Goal: Task Accomplishment & Management: Complete application form

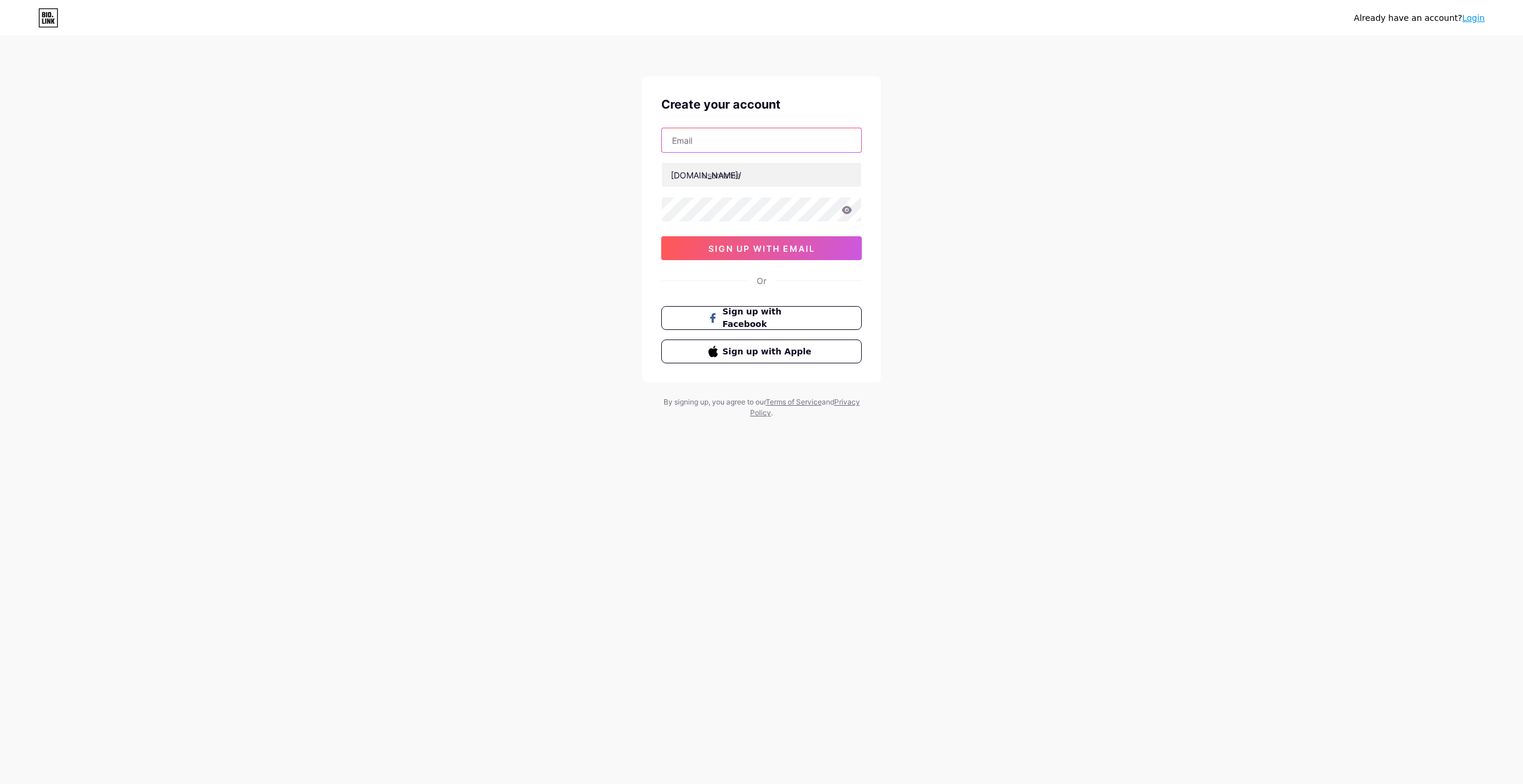
drag, startPoint x: 0, startPoint y: 0, endPoint x: 723, endPoint y: 140, distance: 736.4
click at [723, 140] on input "text" at bounding box center [762, 141] width 200 height 24
type input "[EMAIL_ADDRESS][DOMAIN_NAME]"
click at [756, 174] on input "text" at bounding box center [762, 175] width 200 height 24
type input "snow10"
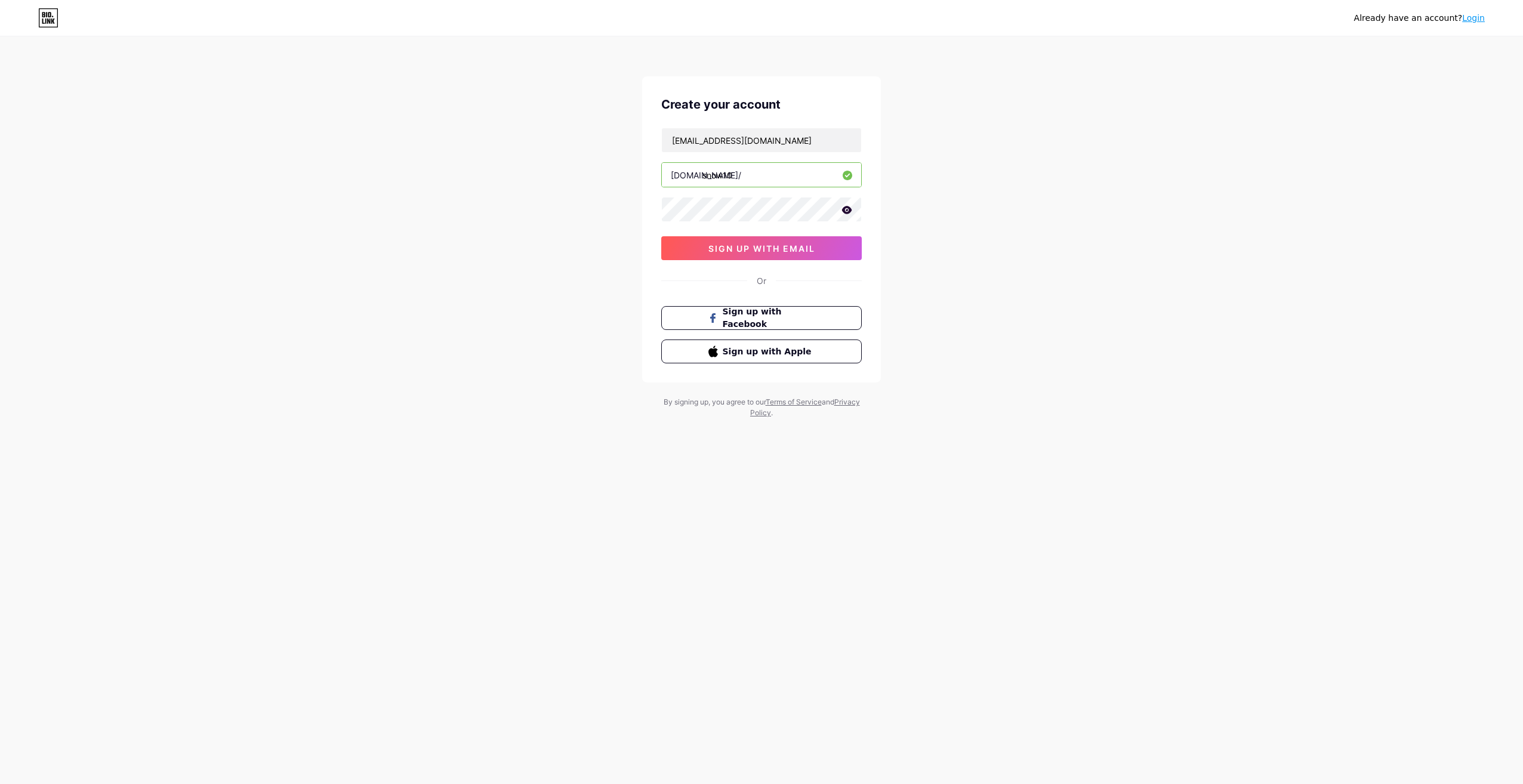
click at [849, 211] on icon at bounding box center [847, 210] width 11 height 8
click at [849, 211] on icon at bounding box center [846, 210] width 10 height 8
click at [846, 206] on icon at bounding box center [847, 210] width 10 height 7
click at [740, 245] on span "sign up with email" at bounding box center [761, 248] width 107 height 10
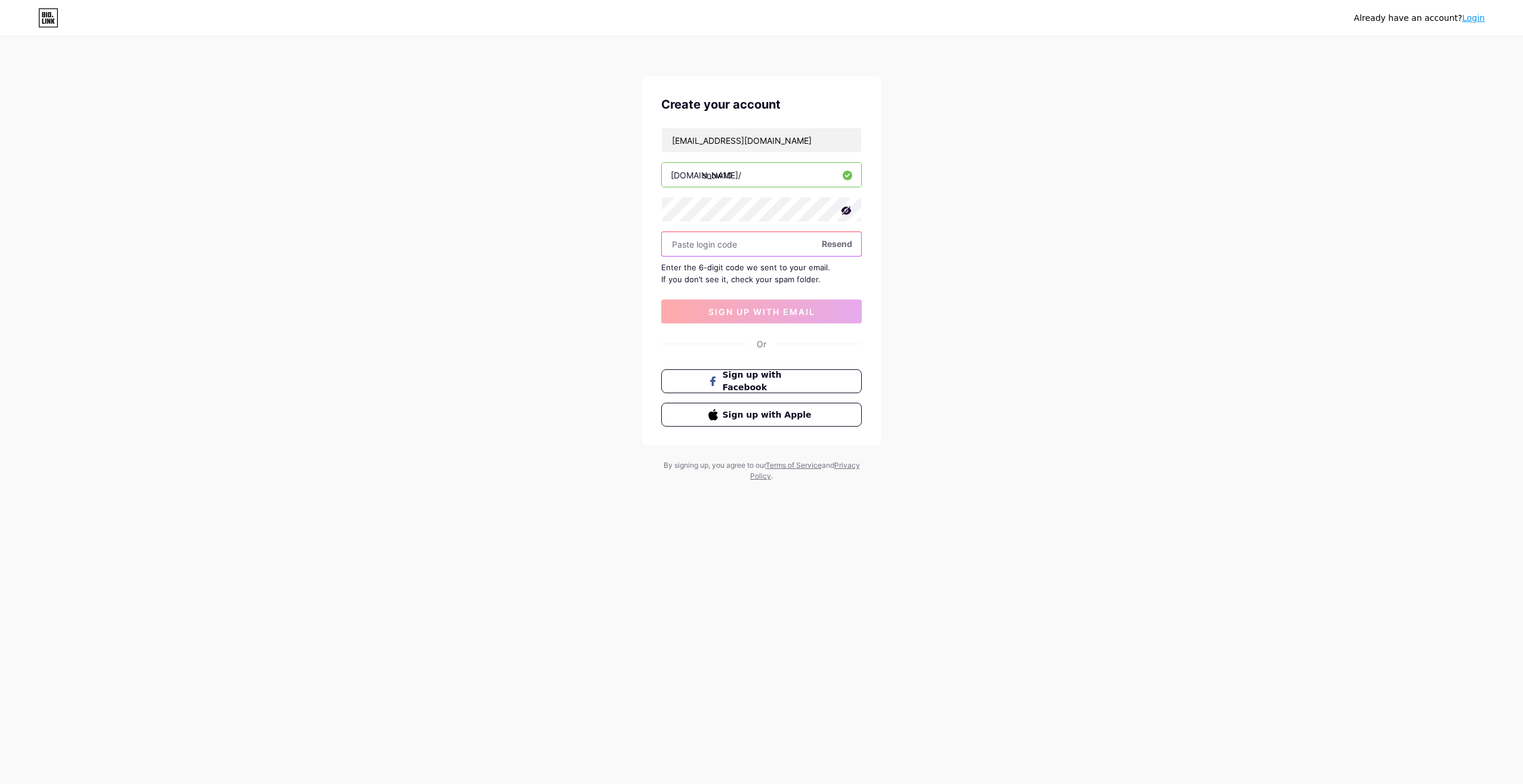
click at [755, 246] on input "text" at bounding box center [762, 244] width 200 height 24
click at [841, 242] on span "Resend" at bounding box center [837, 243] width 31 height 12
click at [784, 144] on input "[EMAIL_ADDRESS][DOMAIN_NAME]" at bounding box center [762, 141] width 200 height 24
click at [999, 153] on div "Already have an account? Login Create your account [EMAIL_ADDRESS][DOMAIN_NAME]…" at bounding box center [761, 259] width 1523 height 519
click at [782, 144] on input "[EMAIL_ADDRESS][DOMAIN_NAME]" at bounding box center [762, 141] width 200 height 24
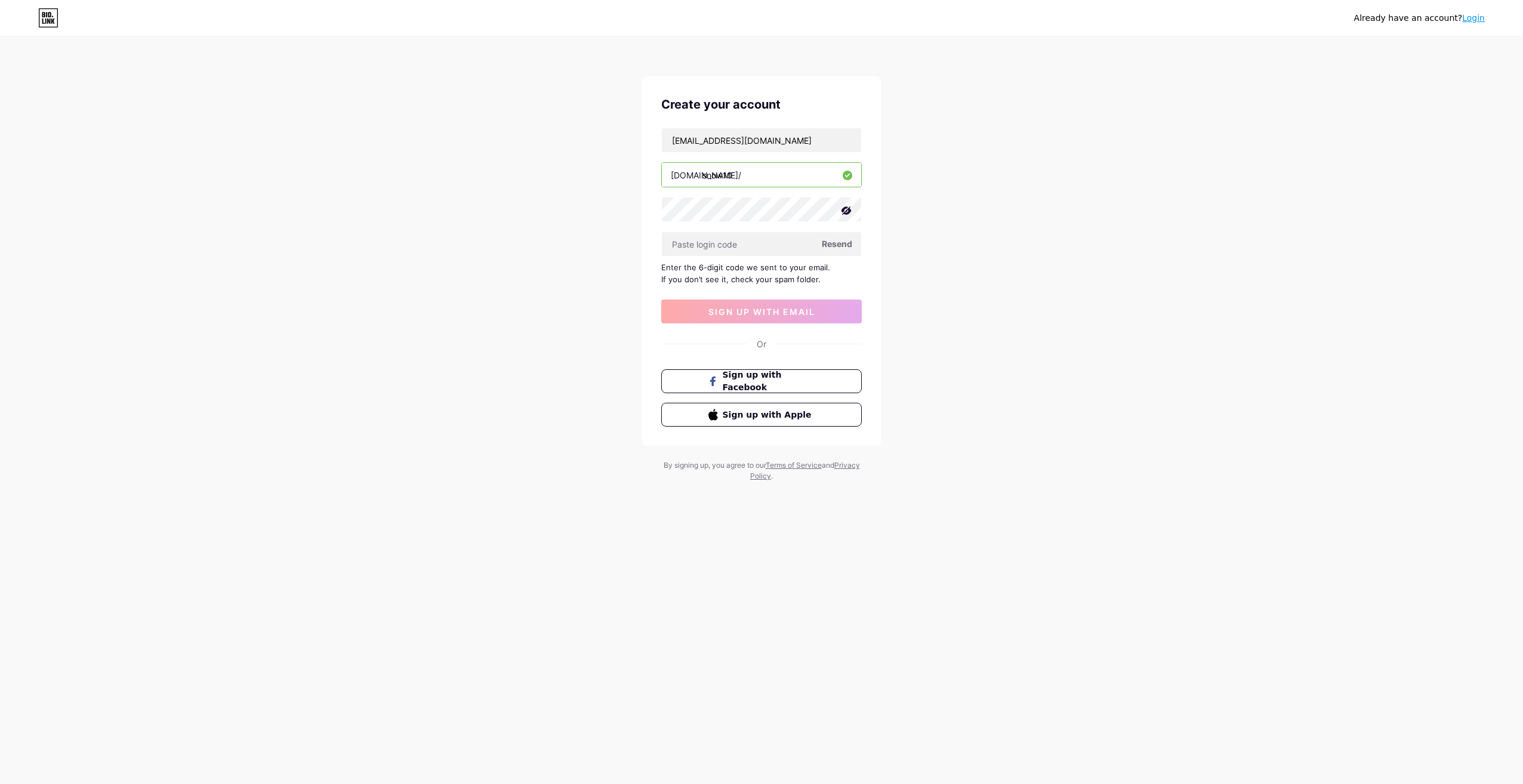
click at [984, 219] on div "Already have an account? Login Create your account [EMAIL_ADDRESS][DOMAIN_NAME]…" at bounding box center [761, 259] width 1523 height 519
click at [844, 241] on span "Resend" at bounding box center [837, 243] width 31 height 12
click at [740, 248] on input "text" at bounding box center [762, 244] width 200 height 24
click at [777, 131] on input "[EMAIL_ADDRESS][DOMAIN_NAME]" at bounding box center [762, 141] width 200 height 24
click at [791, 138] on input "[EMAIL_ADDRESS][DOMAIN_NAME]" at bounding box center [762, 141] width 200 height 24
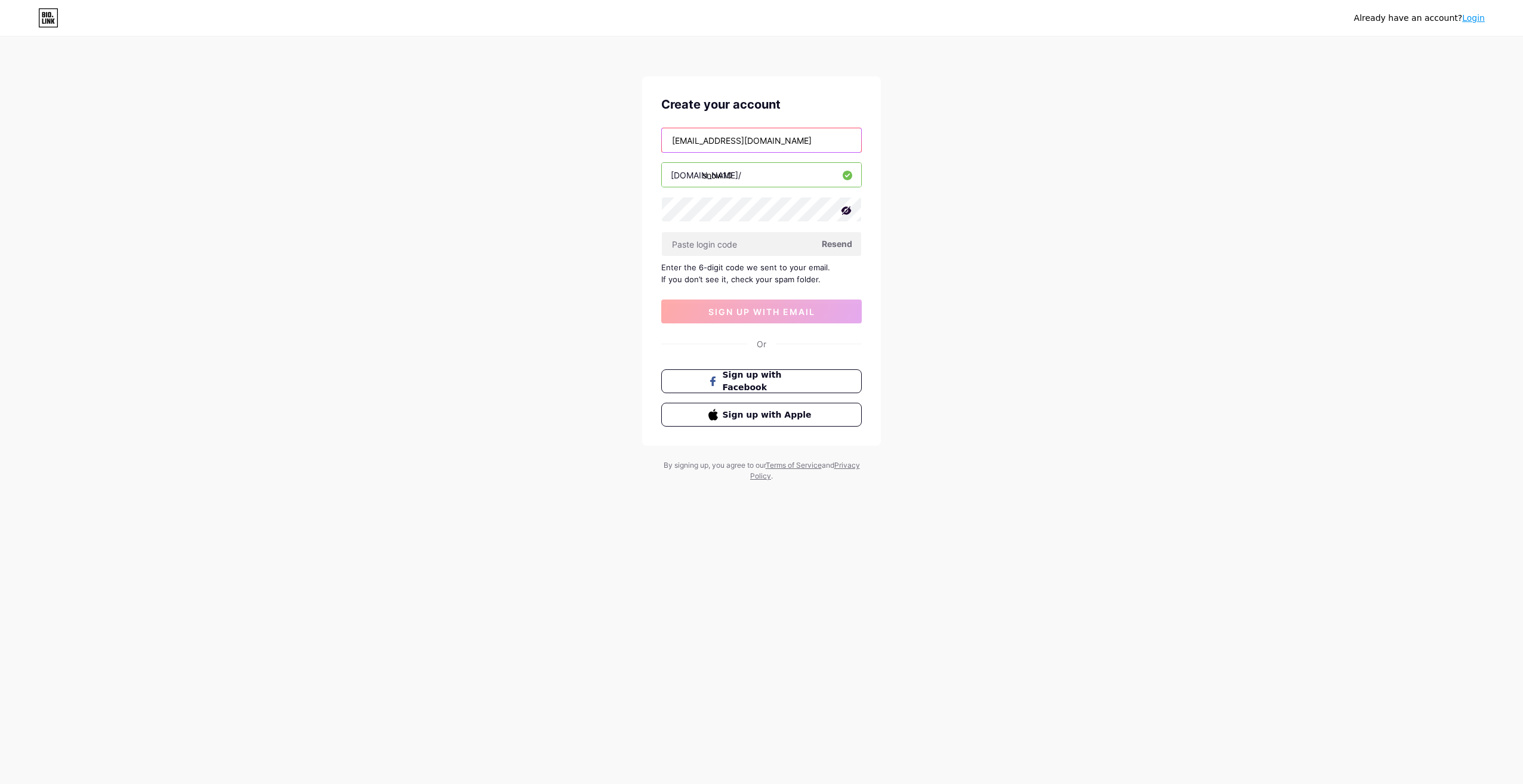
click at [791, 138] on input "[EMAIL_ADDRESS][DOMAIN_NAME]" at bounding box center [762, 141] width 200 height 24
type input "[EMAIL_ADDRESS][DOMAIN_NAME]"
click at [910, 274] on div "Already have an account? Login Create your account [EMAIL_ADDRESS][DOMAIN_NAME]…" at bounding box center [761, 259] width 1523 height 519
